Goal: Find specific page/section: Find specific page/section

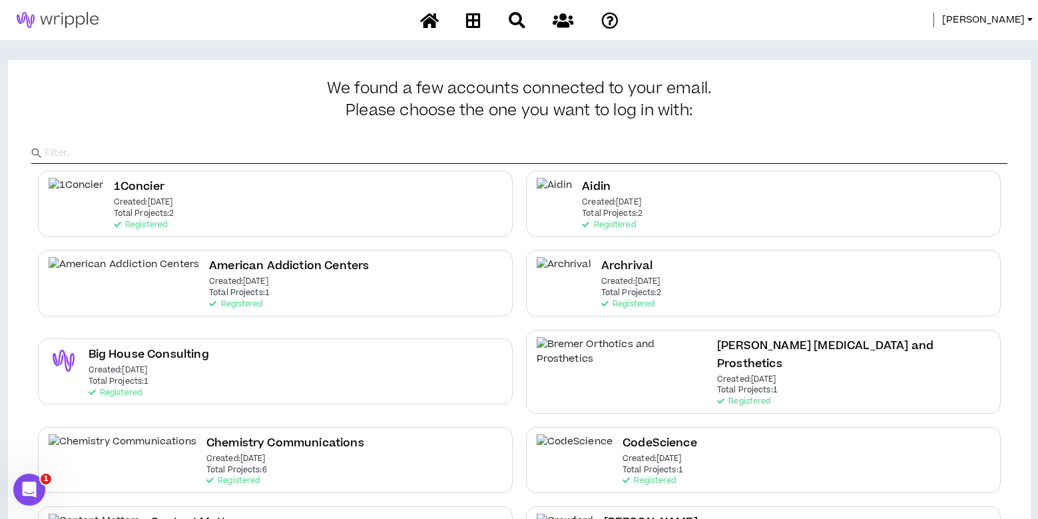
click at [1012, 18] on span "[PERSON_NAME]" at bounding box center [983, 20] width 83 height 15
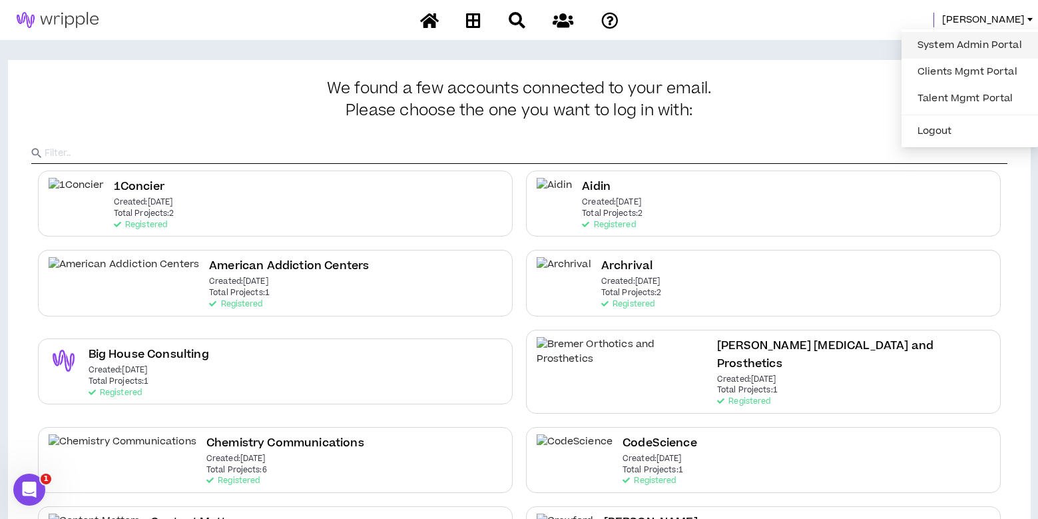
click at [988, 48] on link "System Admin Portal" at bounding box center [969, 45] width 120 height 20
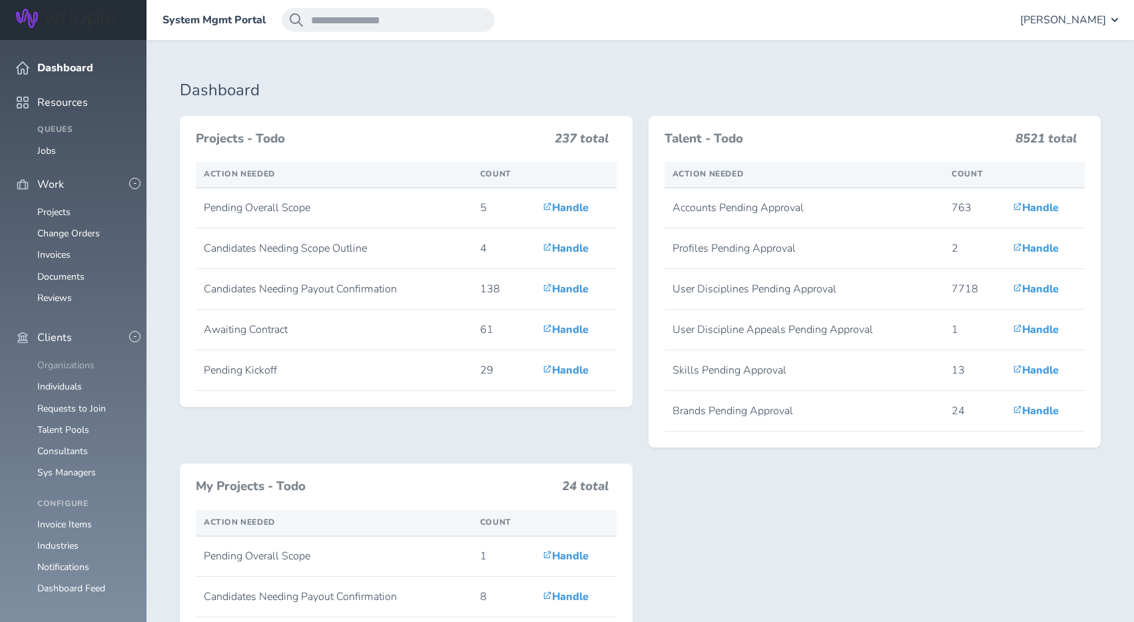
click at [49, 359] on link "Organizations" at bounding box center [65, 365] width 57 height 13
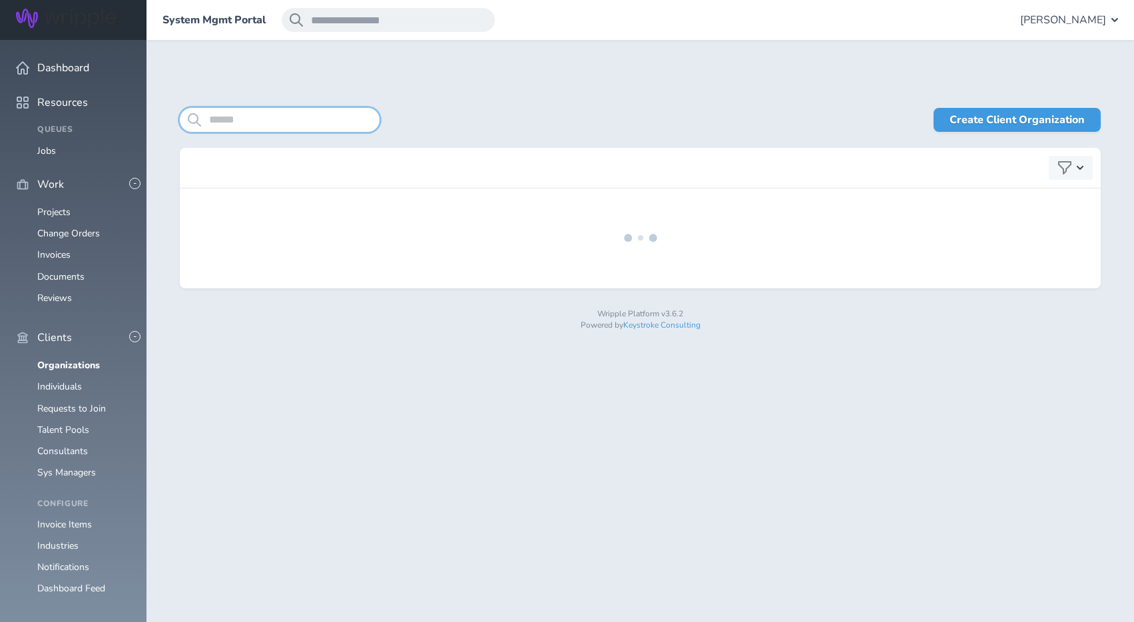
click at [271, 122] on input "search" at bounding box center [280, 120] width 200 height 24
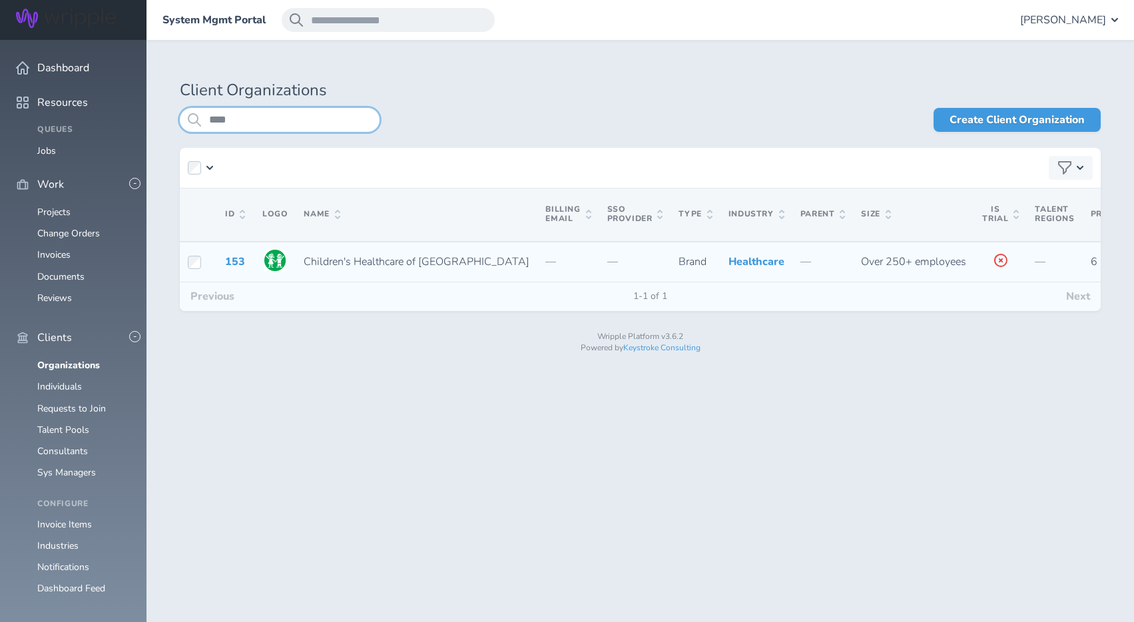
type input "****"
click at [270, 268] on img at bounding box center [274, 260] width 21 height 21
click at [234, 269] on link "153" at bounding box center [235, 261] width 20 height 15
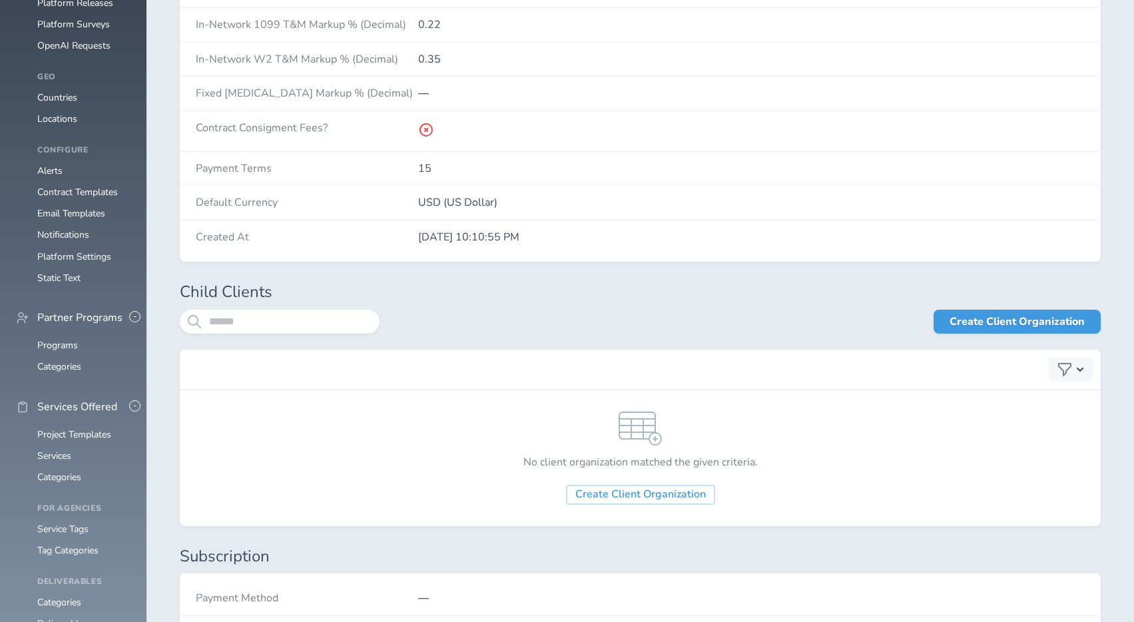
scroll to position [1483, 0]
